Goal: Transaction & Acquisition: Purchase product/service

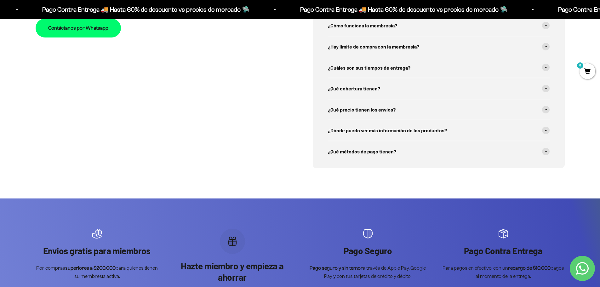
scroll to position [2396, 0]
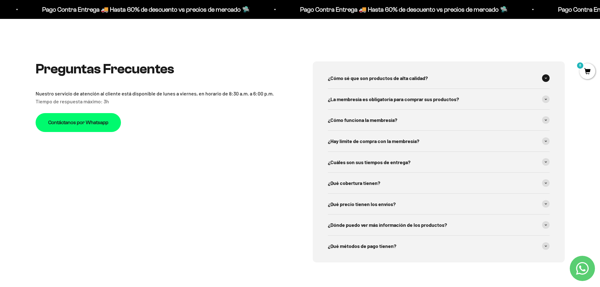
click at [410, 80] on span "¿Cómo sé que son productos de alta calidad?" at bounding box center [378, 78] width 100 height 8
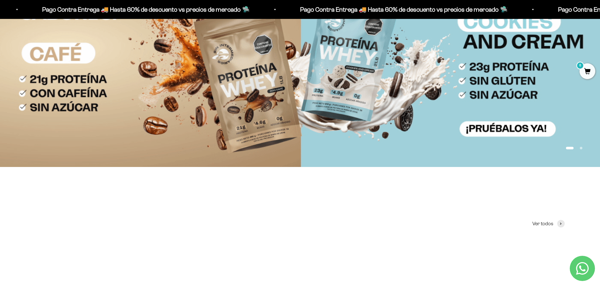
scroll to position [0, 0]
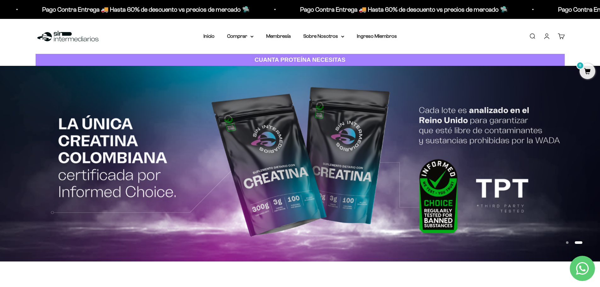
click at [255, 37] on nav "Inicio Comprar Proteínas Ver Todos Whey Iso Vegan" at bounding box center [301, 36] width 194 height 8
click at [251, 37] on icon at bounding box center [252, 37] width 3 height 2
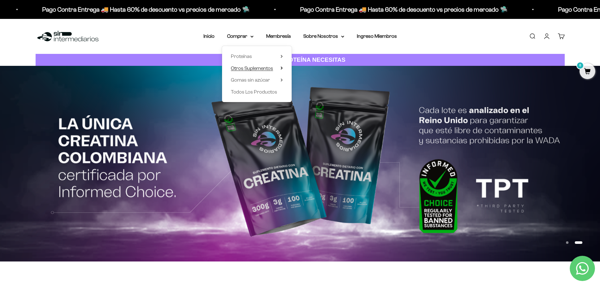
click at [266, 70] on span "Otros Suplementos" at bounding box center [252, 68] width 42 height 5
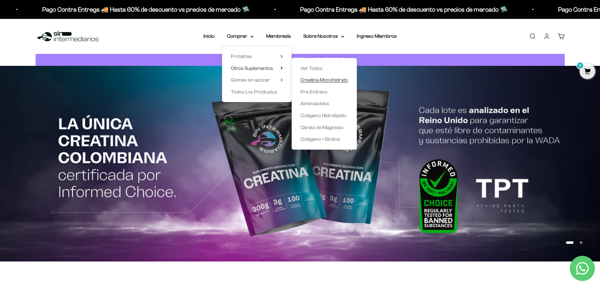
click at [339, 81] on span "Creatina Monohidrato" at bounding box center [325, 79] width 48 height 5
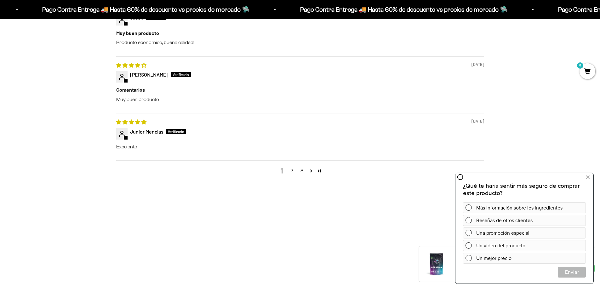
scroll to position [851, 0]
